Goal: Information Seeking & Learning: Learn about a topic

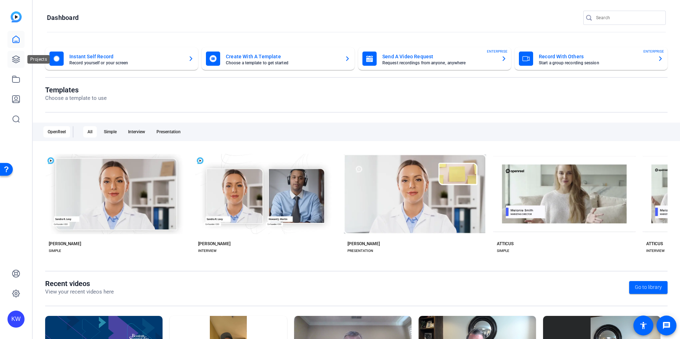
click at [21, 62] on link at bounding box center [15, 59] width 17 height 17
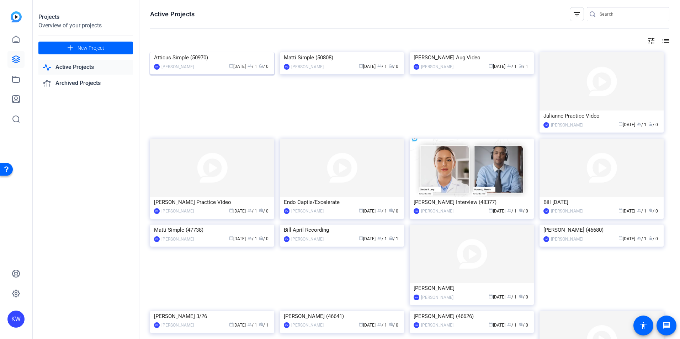
click at [211, 70] on div "calendar_today [DATE] group / 1 radio / 0" at bounding box center [233, 66] width 73 height 7
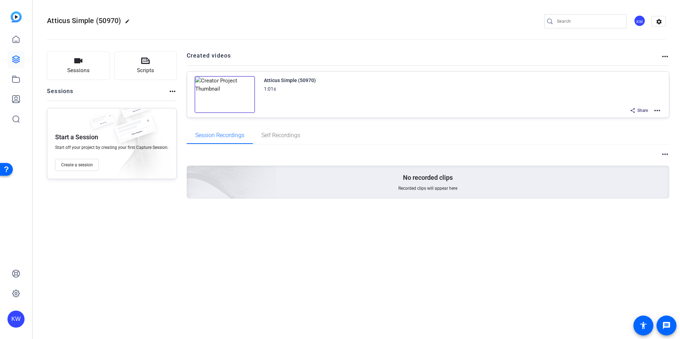
click at [543, 111] on mat-icon "more_horiz" at bounding box center [657, 110] width 9 height 9
click at [535, 230] on div at bounding box center [340, 169] width 680 height 339
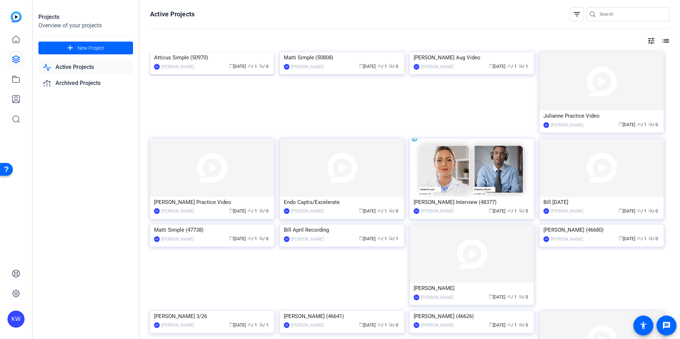
click at [192, 52] on img at bounding box center [212, 52] width 124 height 0
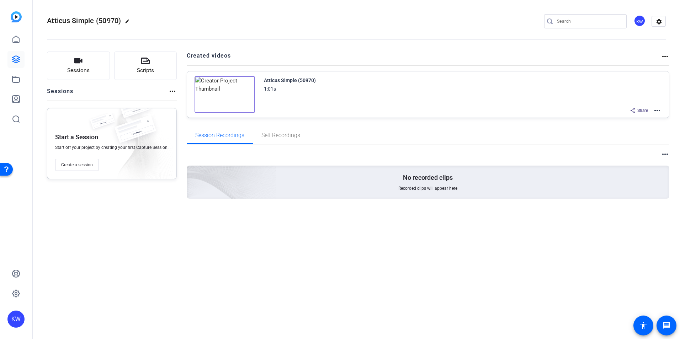
click at [214, 88] on img at bounding box center [225, 94] width 60 height 37
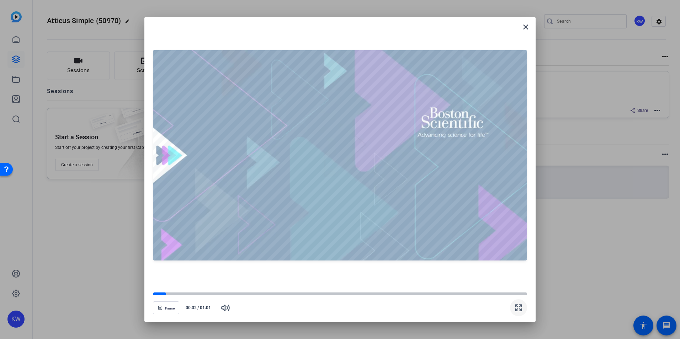
click at [513, 308] on span "button" at bounding box center [518, 308] width 17 height 17
click at [525, 27] on mat-icon "close" at bounding box center [526, 27] width 9 height 9
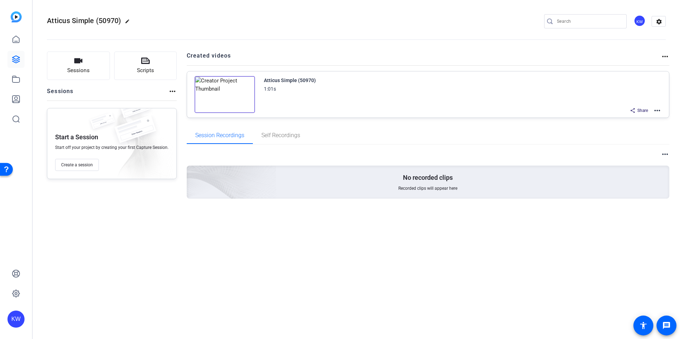
click at [172, 93] on mat-icon "more_horiz" at bounding box center [172, 91] width 9 height 9
click at [210, 103] on span "View Archived Sessions" at bounding box center [197, 102] width 48 height 9
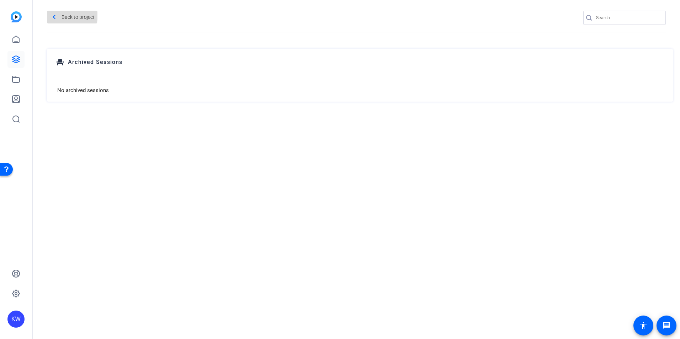
click at [62, 15] on span "Back to project" at bounding box center [78, 16] width 33 height 11
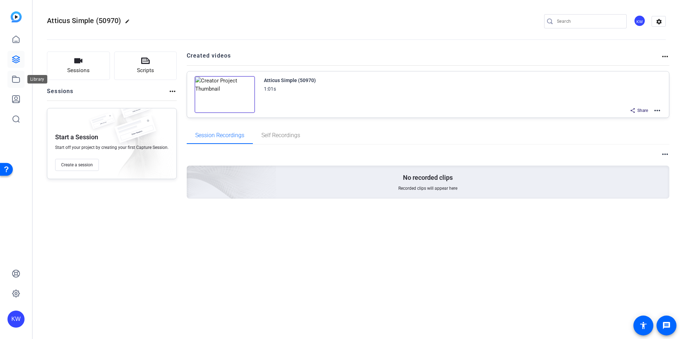
click at [16, 81] on icon at bounding box center [16, 79] width 9 height 9
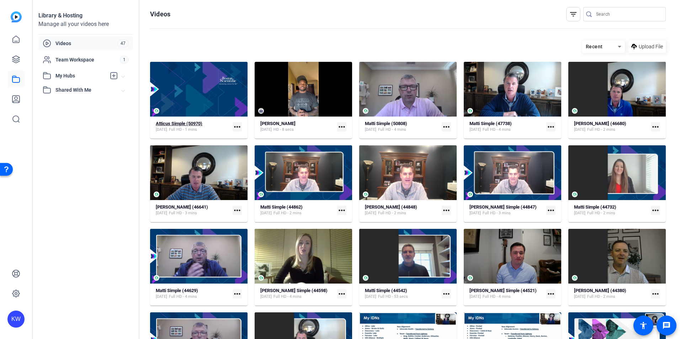
click at [216, 128] on div "Atticus Simple (50970) [DATE] Full HD - 1 mins" at bounding box center [193, 127] width 74 height 12
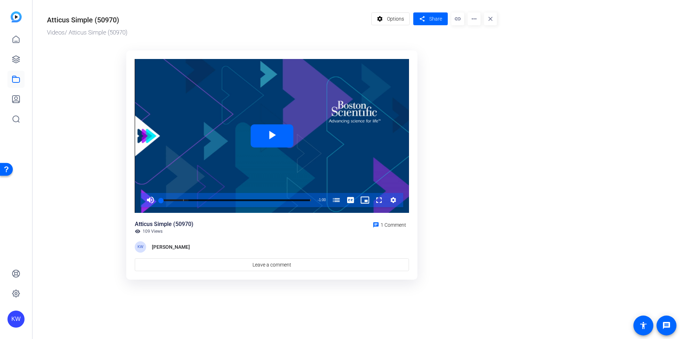
click at [146, 229] on span "109 Views" at bounding box center [153, 232] width 20 height 6
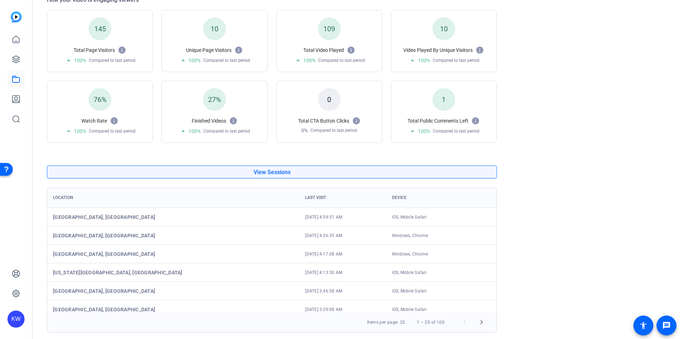
scroll to position [120, 0]
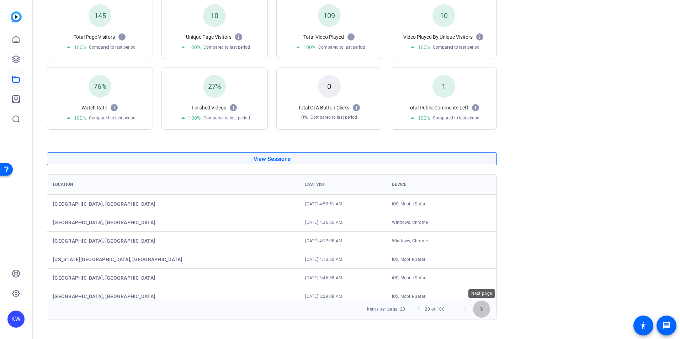
click at [482, 306] on span "Next page" at bounding box center [481, 309] width 17 height 17
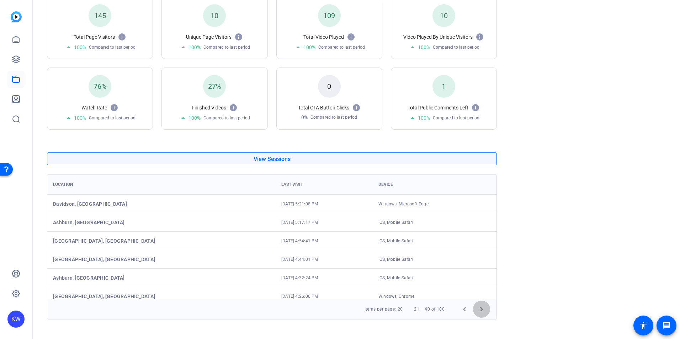
click at [482, 306] on span "Next page" at bounding box center [481, 309] width 17 height 17
click at [543, 230] on or-hosting-video-details "Atticus Simple (50970) Videos / Atticus Simple (50970) settings Options share S…" at bounding box center [355, 102] width 644 height 445
click at [543, 136] on or-hosting-video-details "Atticus Simple (50970) Videos / Atticus Simple (50970) settings Options share S…" at bounding box center [355, 102] width 644 height 445
click at [481, 310] on span "Next page" at bounding box center [481, 309] width 17 height 17
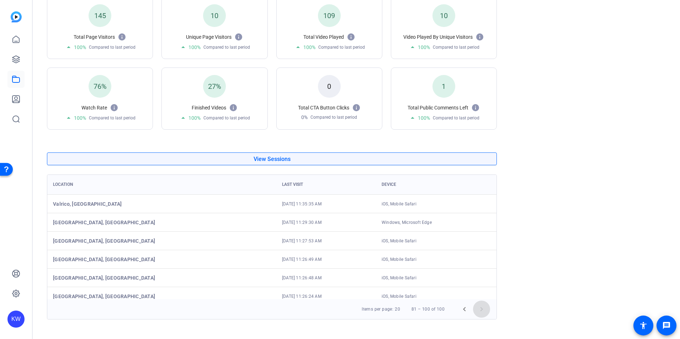
click at [481, 310] on span "Next page" at bounding box center [481, 309] width 17 height 17
click at [465, 309] on span "Previous page" at bounding box center [464, 309] width 17 height 17
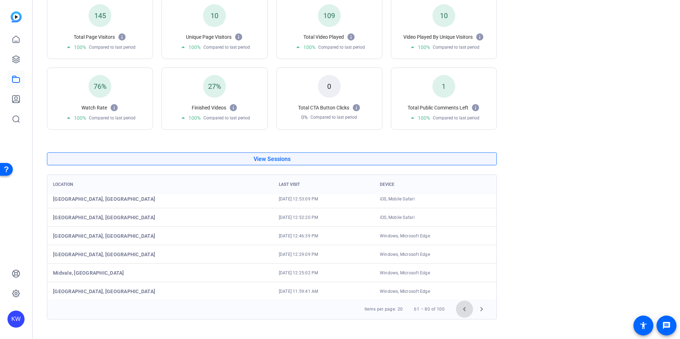
scroll to position [0, 0]
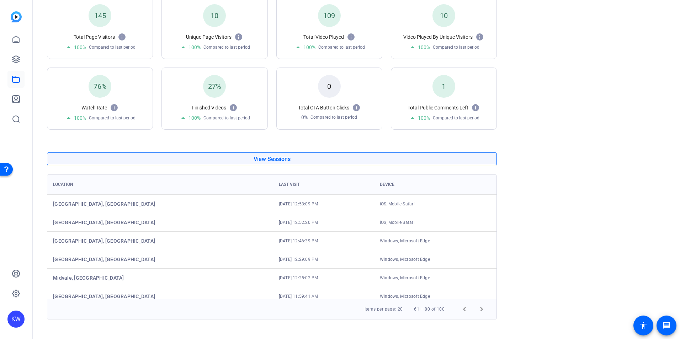
click at [543, 199] on or-hosting-video-details "Atticus Simple (50970) Videos / Atticus Simple (50970) settings Options share S…" at bounding box center [355, 102] width 644 height 445
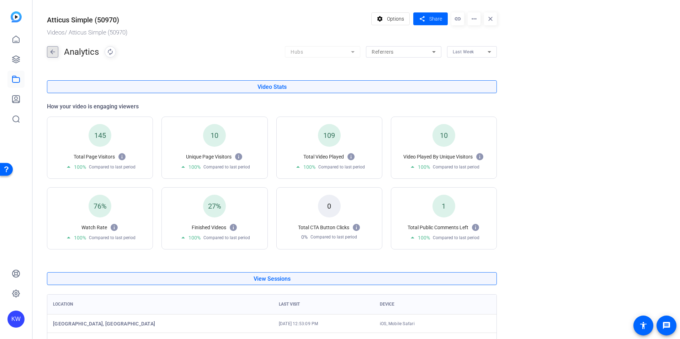
click at [54, 53] on mat-icon "arrow_back" at bounding box center [52, 51] width 11 height 11
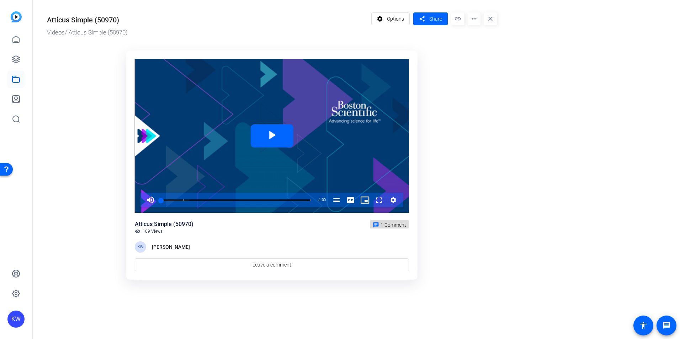
click at [402, 225] on span "1 Comment" at bounding box center [394, 225] width 26 height 6
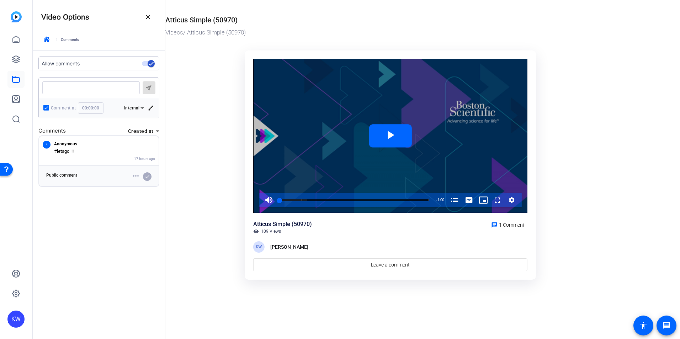
click at [390, 136] on span "Video Player" at bounding box center [390, 136] width 0 height 0
